Goal: Transaction & Acquisition: Purchase product/service

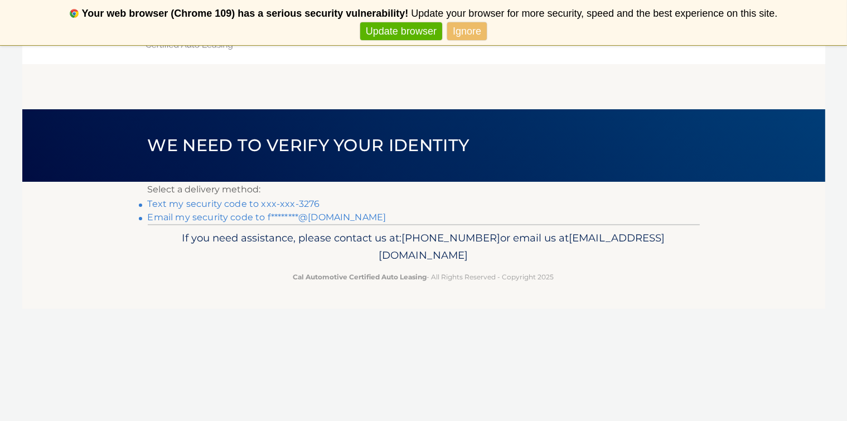
click at [317, 206] on link "Text my security code to xxx-xxx-3276" at bounding box center [234, 204] width 172 height 11
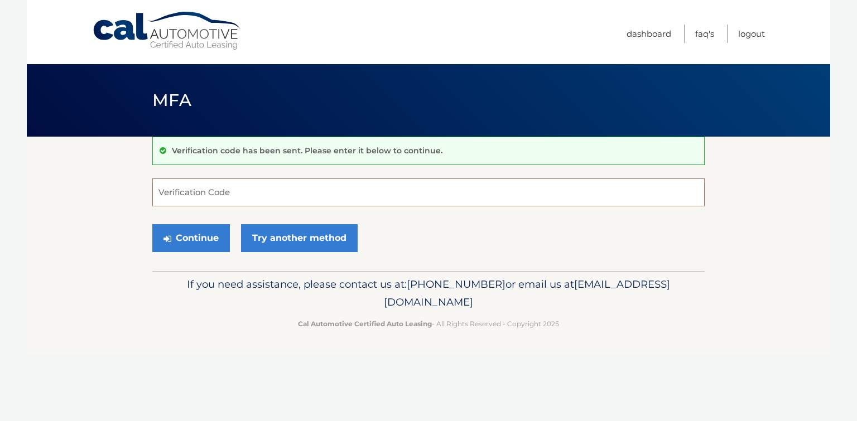
drag, startPoint x: 0, startPoint y: 0, endPoint x: 316, endPoint y: 207, distance: 377.7
click at [316, 206] on input "Verification Code" at bounding box center [428, 192] width 552 height 28
type input "930109"
click at [191, 243] on button "Continue" at bounding box center [191, 238] width 78 height 28
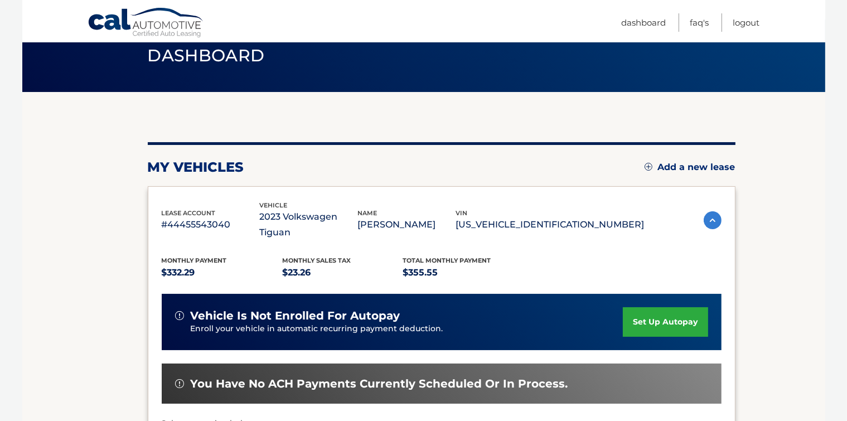
scroll to position [167, 0]
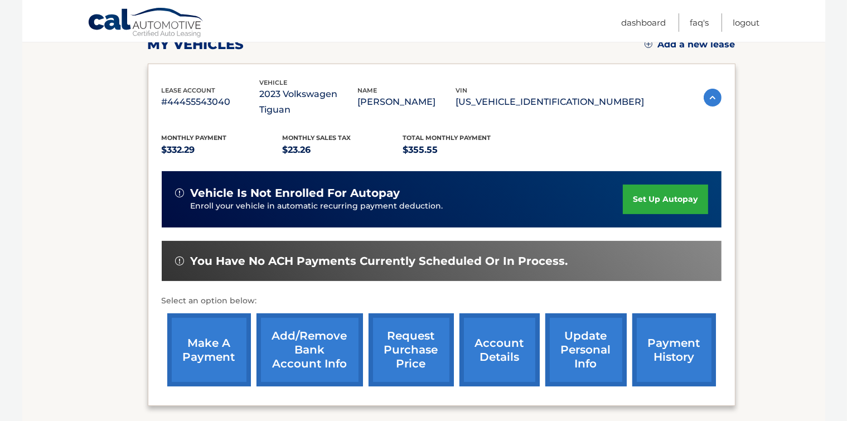
click at [206, 325] on link "make a payment" at bounding box center [209, 349] width 84 height 73
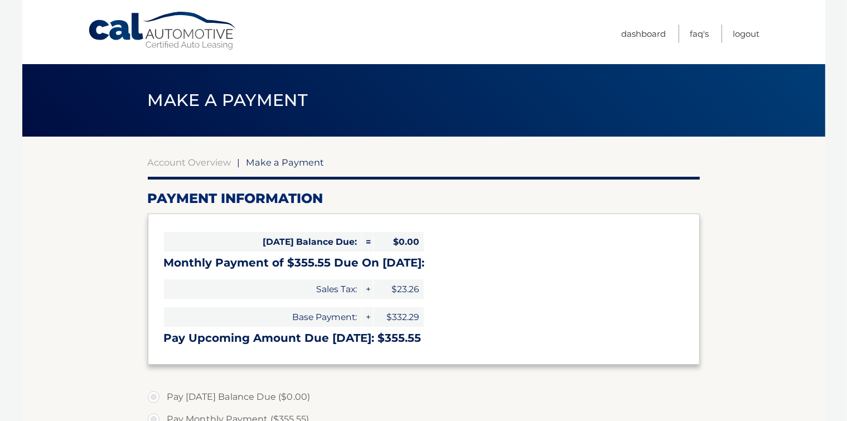
select select "NzVhMzhkNGMtZGVhMi00OTM4LWFmNzMtZTBhYWFmMDczMTMx"
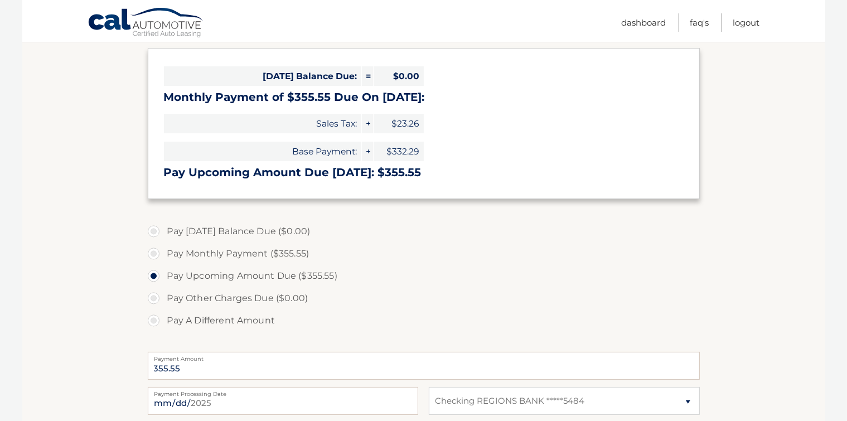
scroll to position [167, 0]
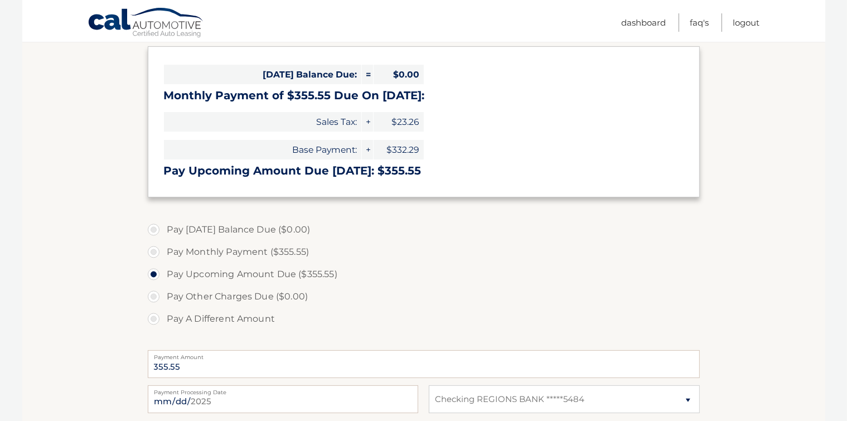
click at [152, 263] on label "Pay Monthly Payment ($355.55)" at bounding box center [424, 252] width 552 height 22
click at [152, 259] on input "Pay Monthly Payment ($355.55)" at bounding box center [157, 250] width 11 height 18
radio input "true"
click at [155, 286] on label "Pay Upcoming Amount Due ($355.55)" at bounding box center [424, 274] width 552 height 22
click at [155, 281] on input "Pay Upcoming Amount Due ($355.55)" at bounding box center [157, 272] width 11 height 18
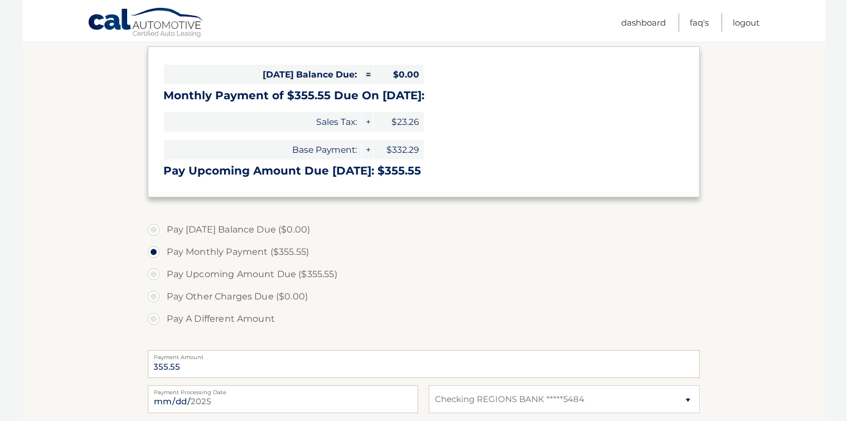
radio input "true"
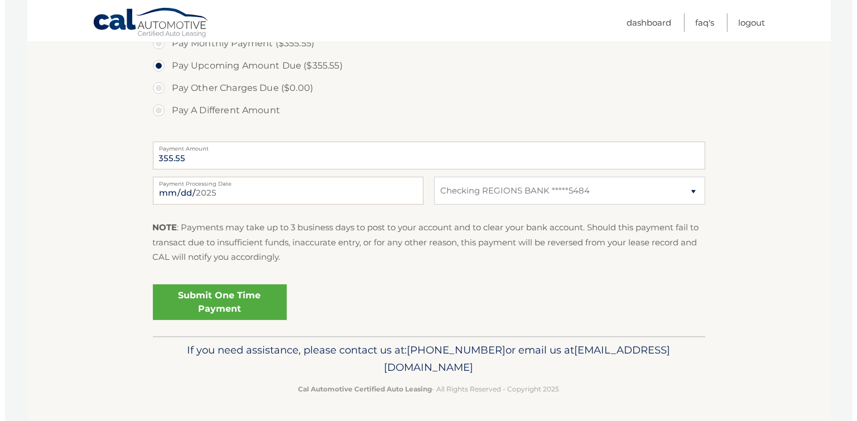
scroll to position [443, 0]
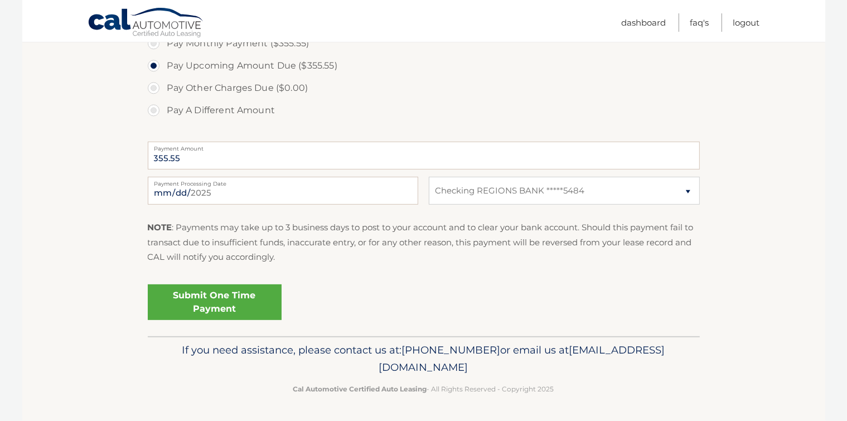
click at [249, 285] on link "Submit One Time Payment" at bounding box center [215, 302] width 134 height 36
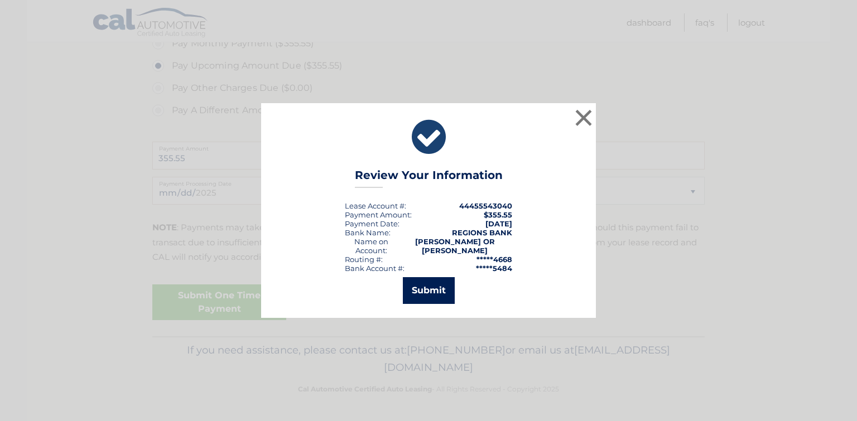
click at [417, 289] on button "Submit" at bounding box center [429, 290] width 52 height 27
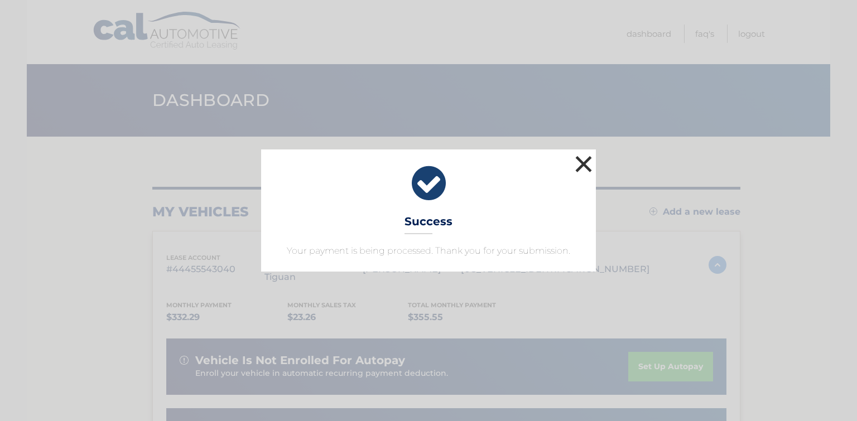
click at [582, 153] on button "×" at bounding box center [583, 164] width 22 height 22
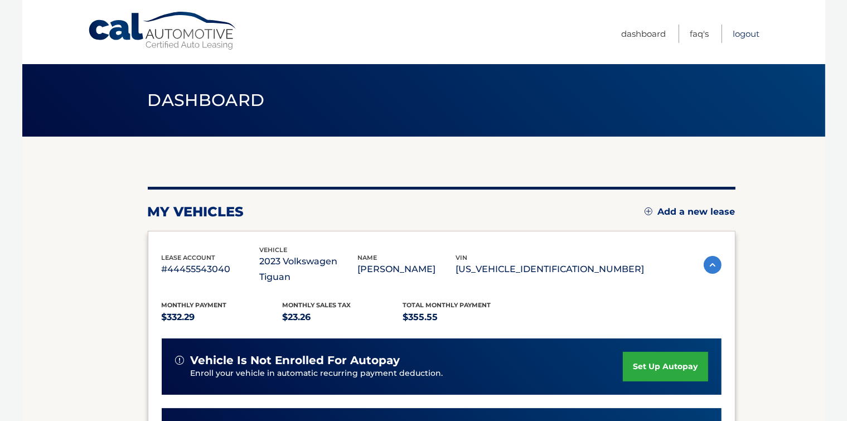
click at [745, 28] on link "Logout" at bounding box center [746, 34] width 27 height 18
